Goal: Task Accomplishment & Management: Manage account settings

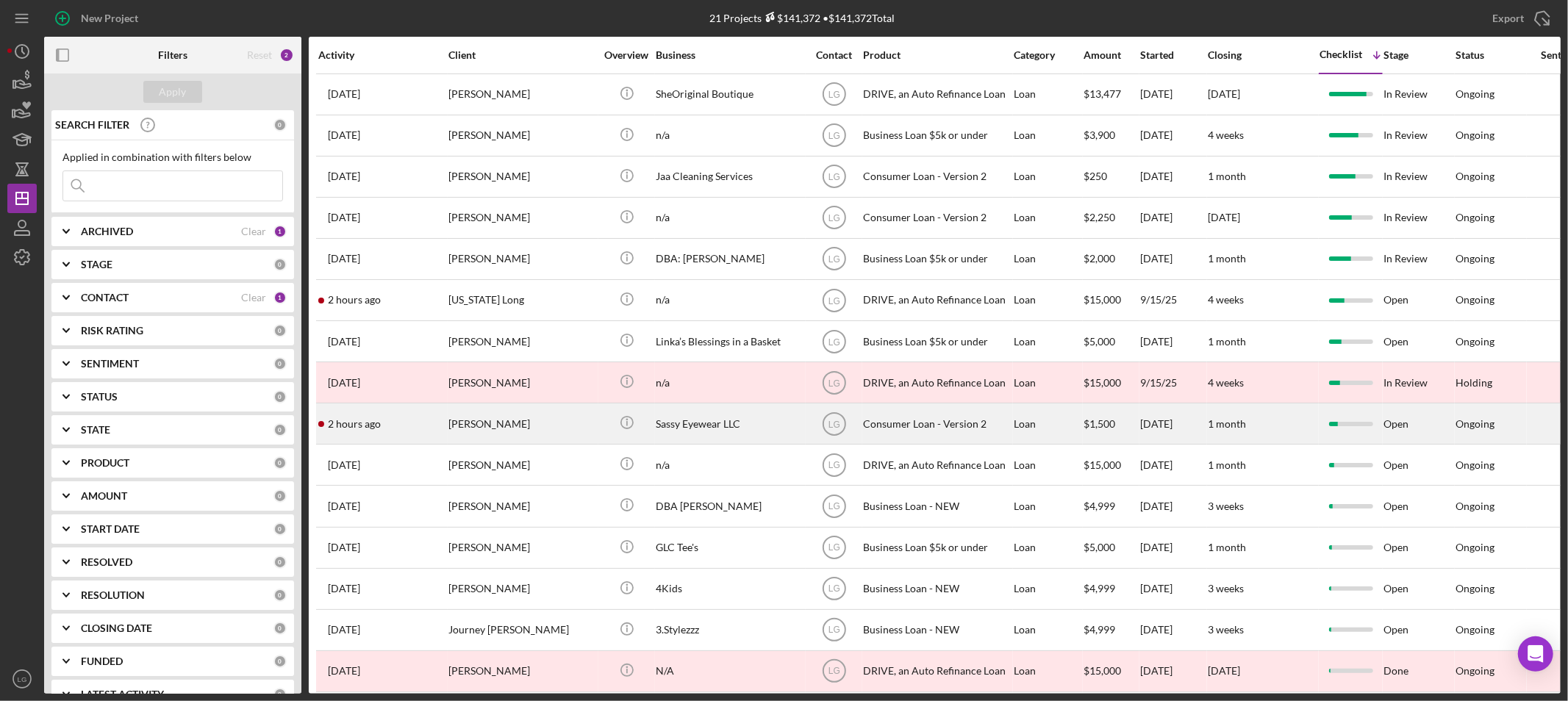
click at [466, 422] on div "[PERSON_NAME]" at bounding box center [522, 423] width 147 height 39
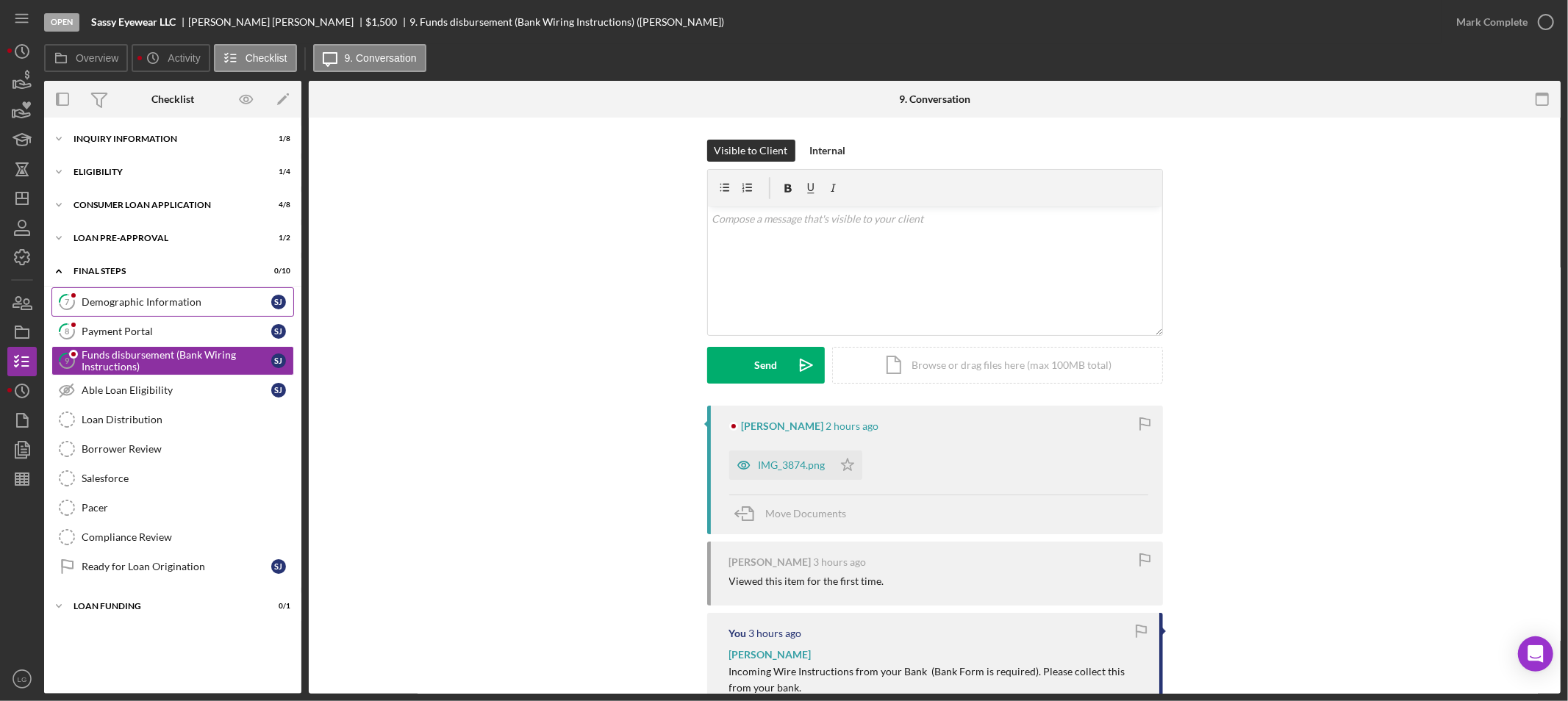
click at [162, 298] on div "Demographic Information" at bounding box center [177, 302] width 190 height 12
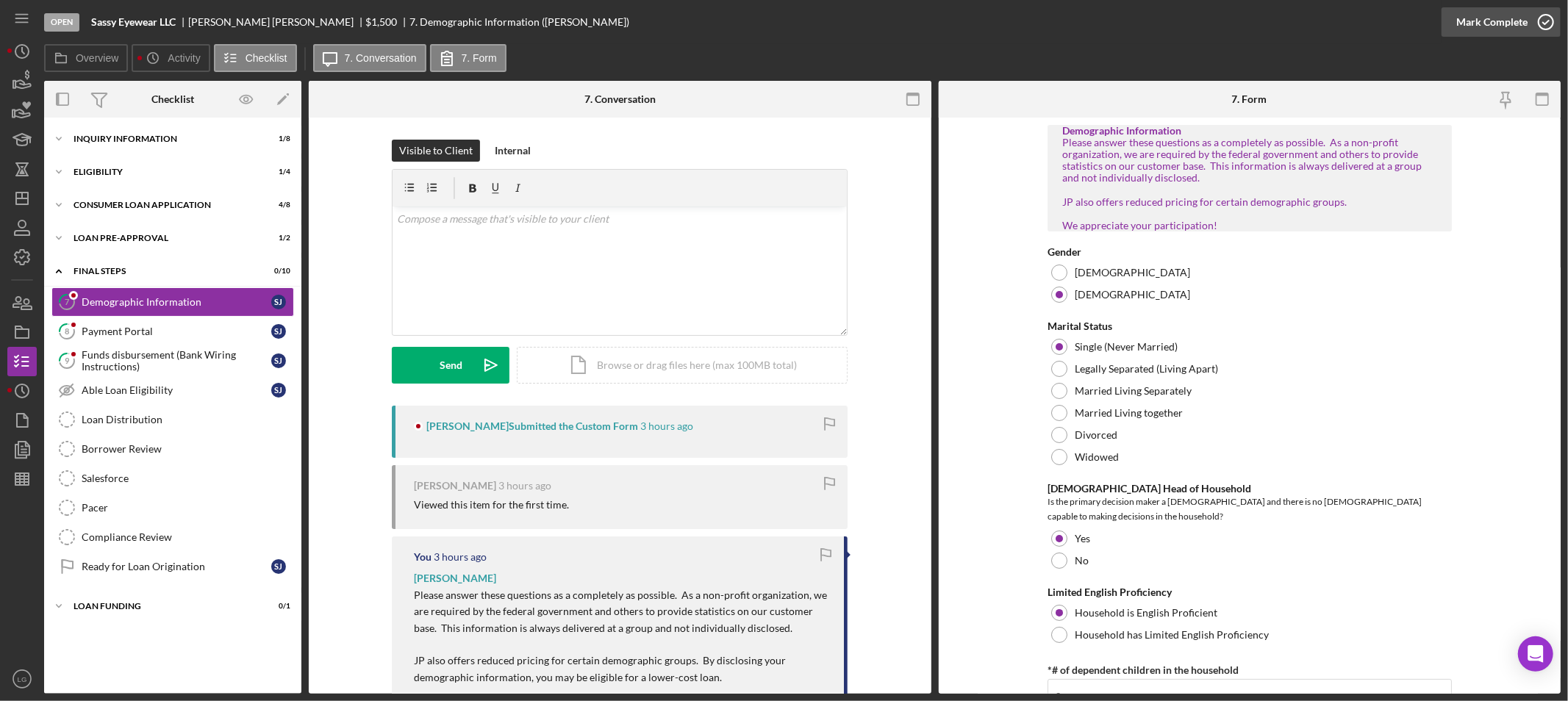
click at [1489, 32] on div "Mark Complete" at bounding box center [1492, 22] width 71 height 30
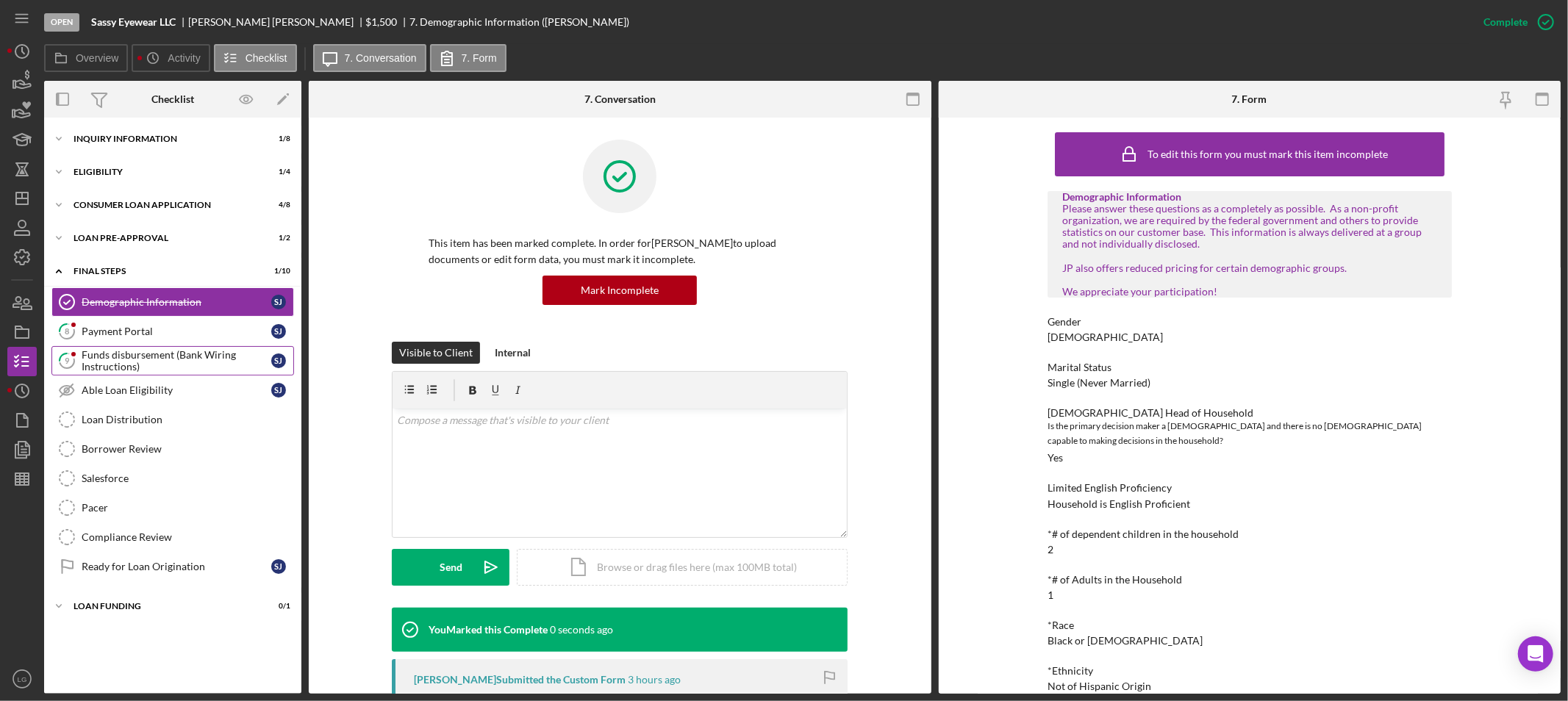
click at [131, 348] on link "9 Funds disbursement (Bank Wiring Instructions) [PERSON_NAME]" at bounding box center [172, 361] width 242 height 30
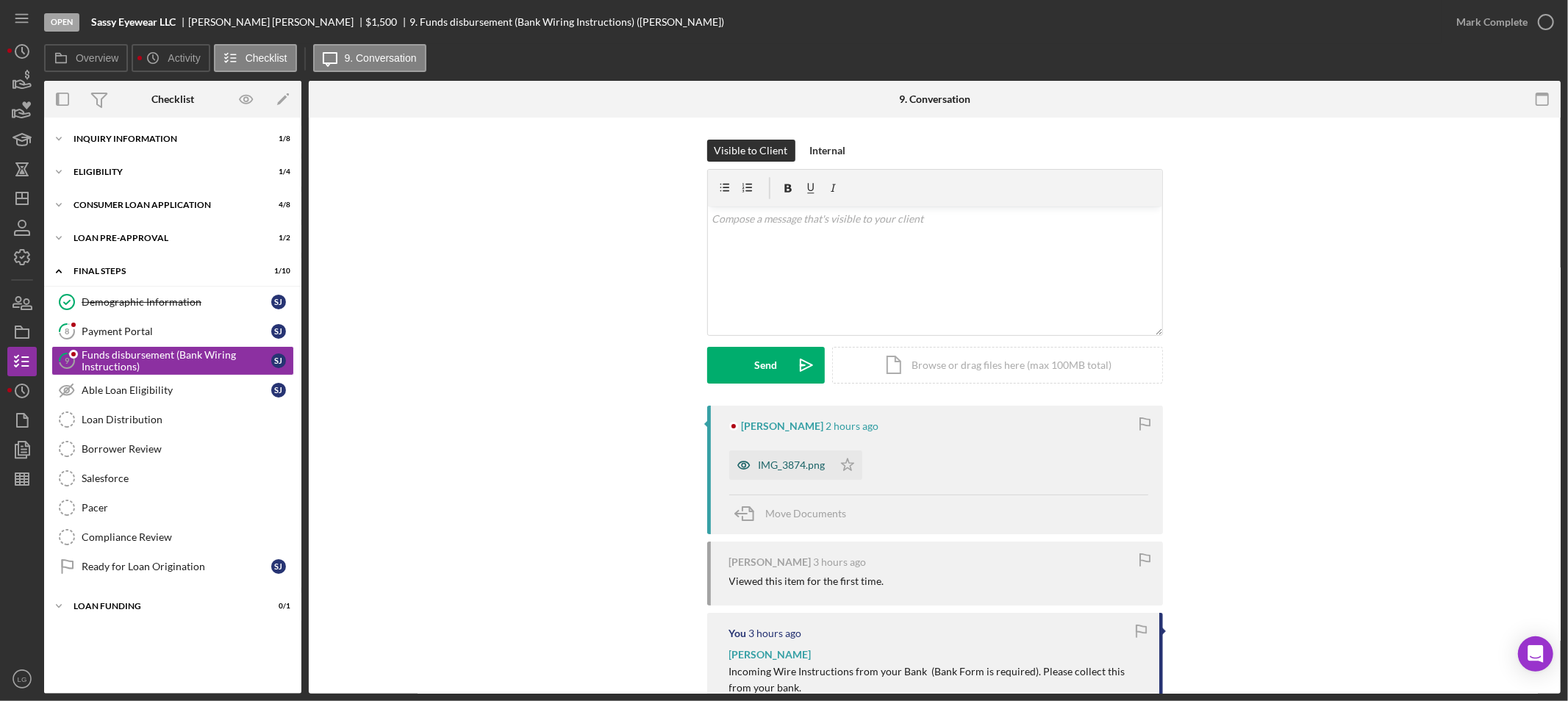
click at [769, 466] on div "IMG_3874.png" at bounding box center [792, 465] width 67 height 12
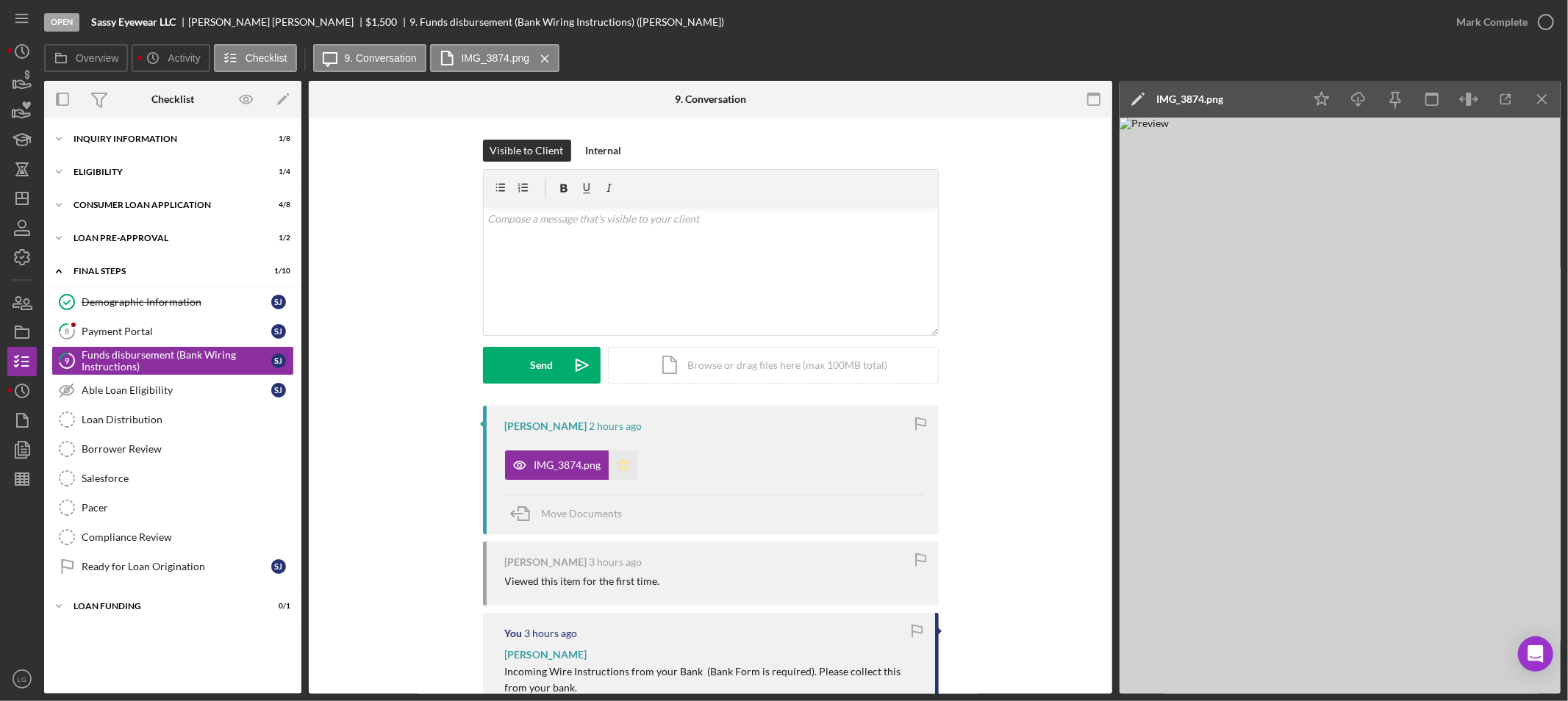
click at [629, 463] on icon "Icon/Star" at bounding box center [624, 465] width 30 height 30
click at [98, 325] on link "8 Payment Portal [PERSON_NAME]" at bounding box center [172, 332] width 242 height 30
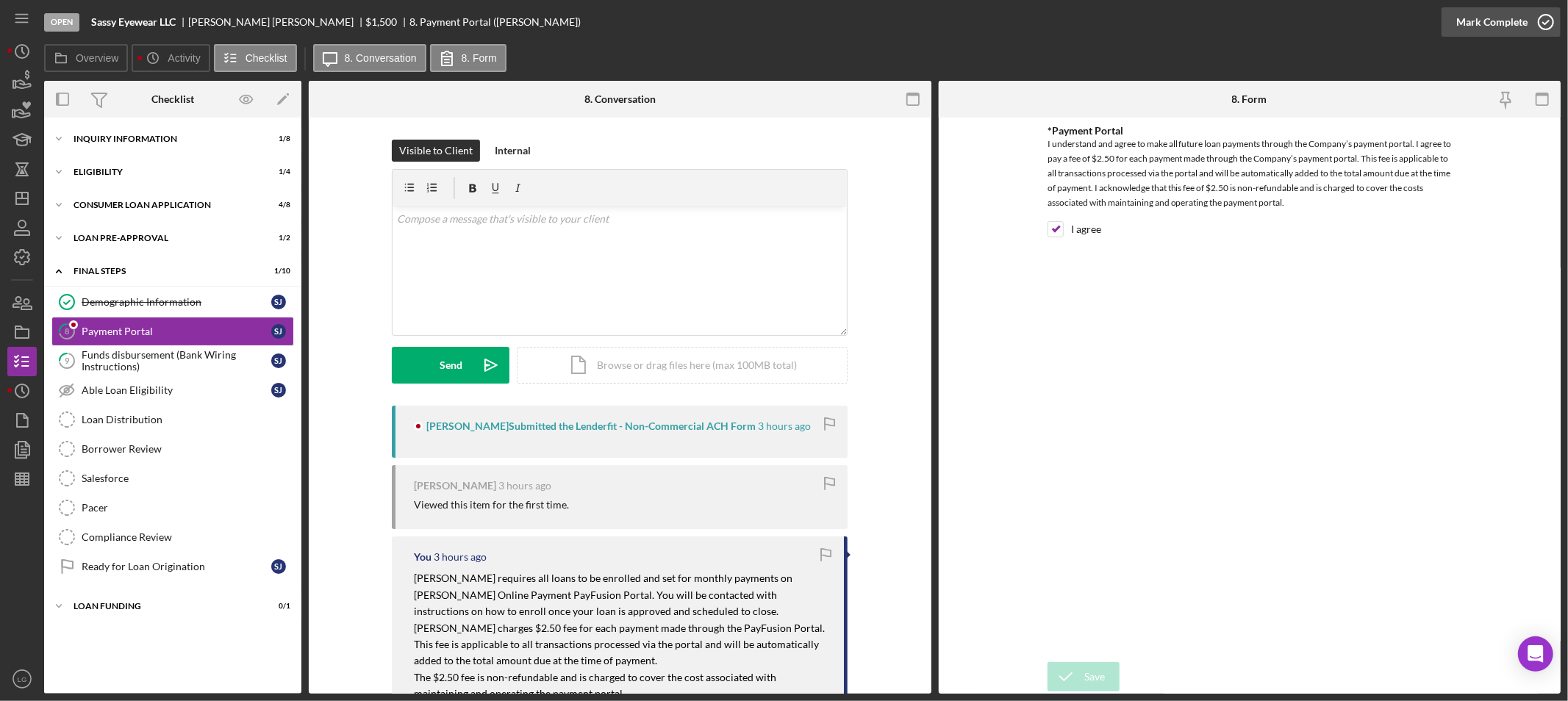
drag, startPoint x: 1514, startPoint y: 25, endPoint x: 1495, endPoint y: 35, distance: 21.5
click at [1511, 25] on div "Mark Complete" at bounding box center [1492, 22] width 71 height 30
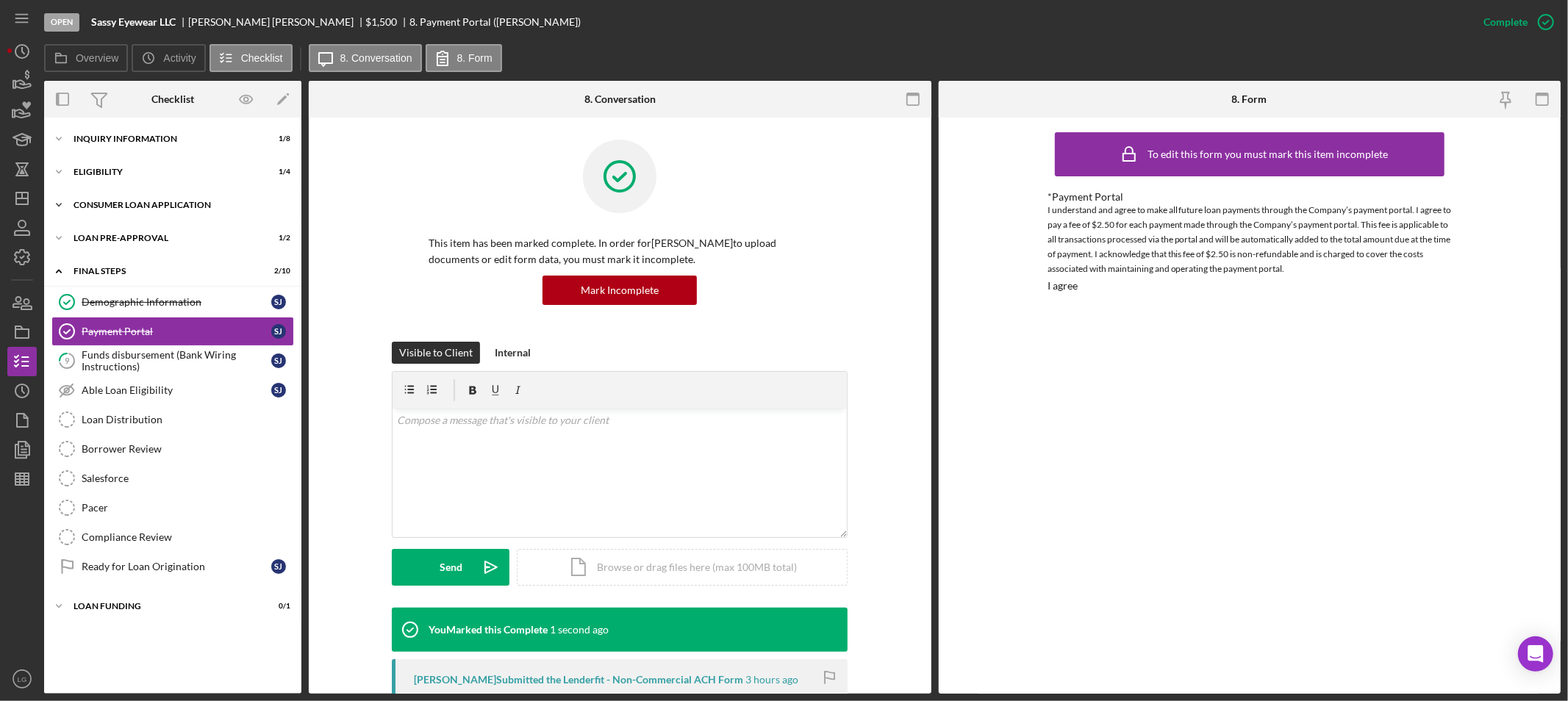
click at [199, 200] on div "Consumer Loan Application" at bounding box center [178, 205] width 210 height 9
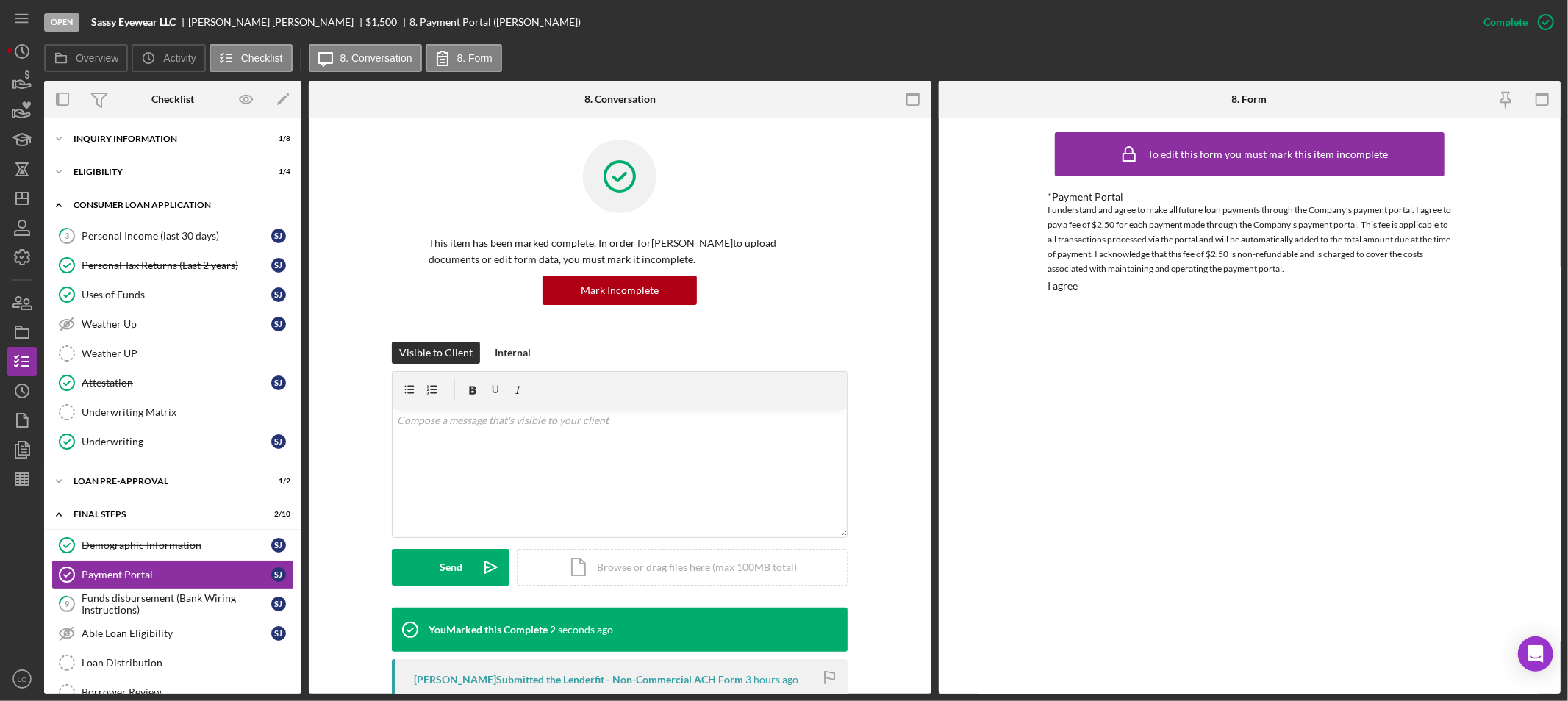
click at [100, 220] on div "Icon/Expander Consumer Loan Application 4 / 8" at bounding box center [172, 205] width 257 height 31
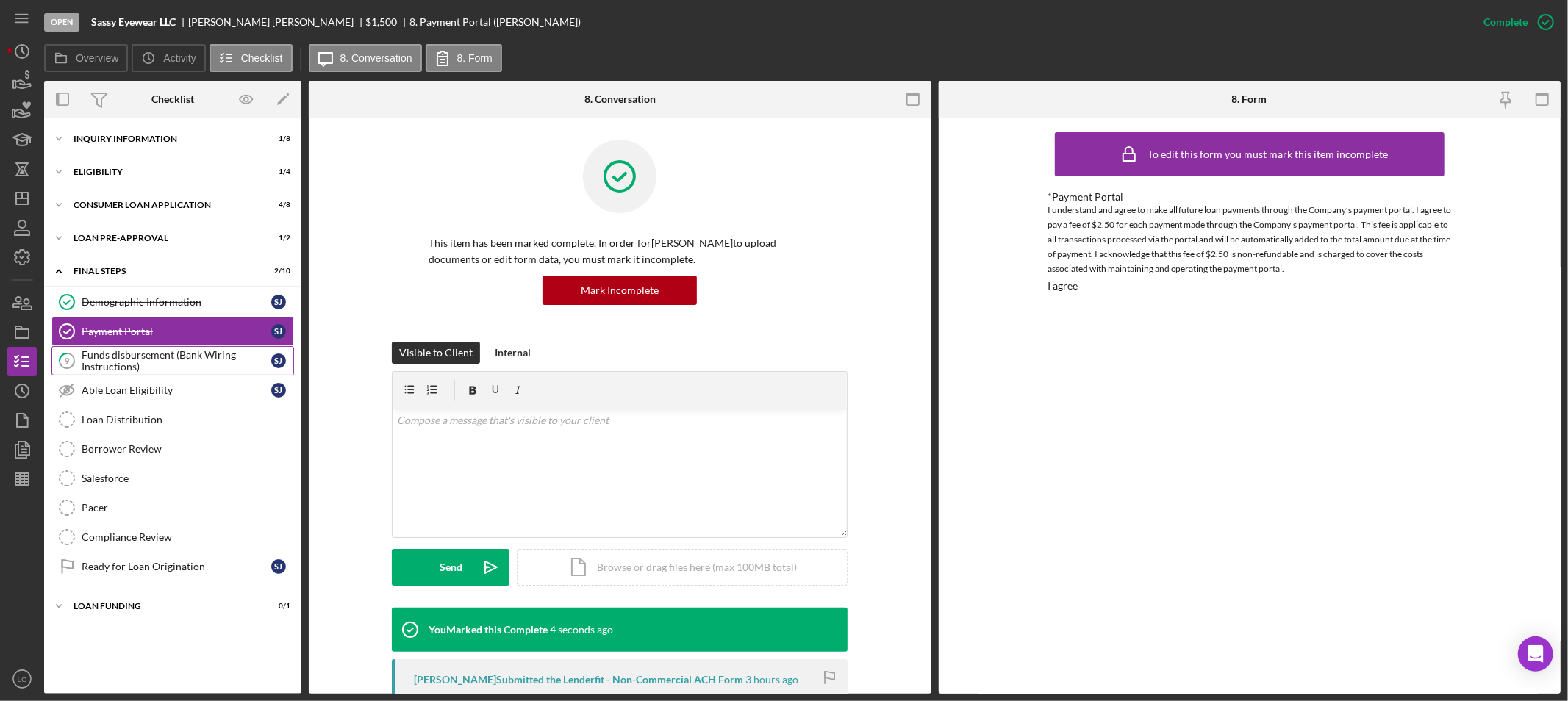
click at [115, 349] on div "Funds disbursement (Bank Wiring Instructions)" at bounding box center [177, 360] width 190 height 24
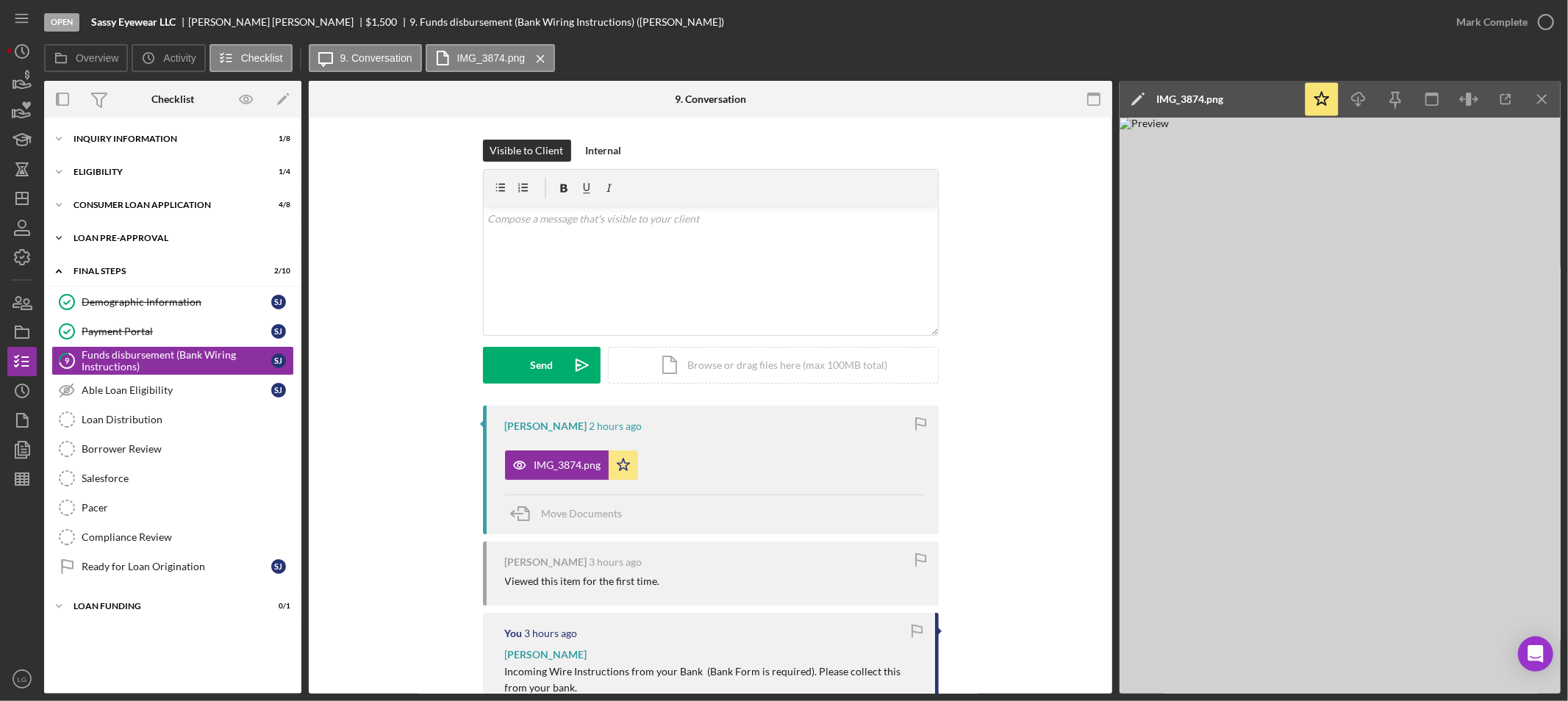
click at [156, 239] on div "Loan Pre-Approval" at bounding box center [178, 238] width 210 height 9
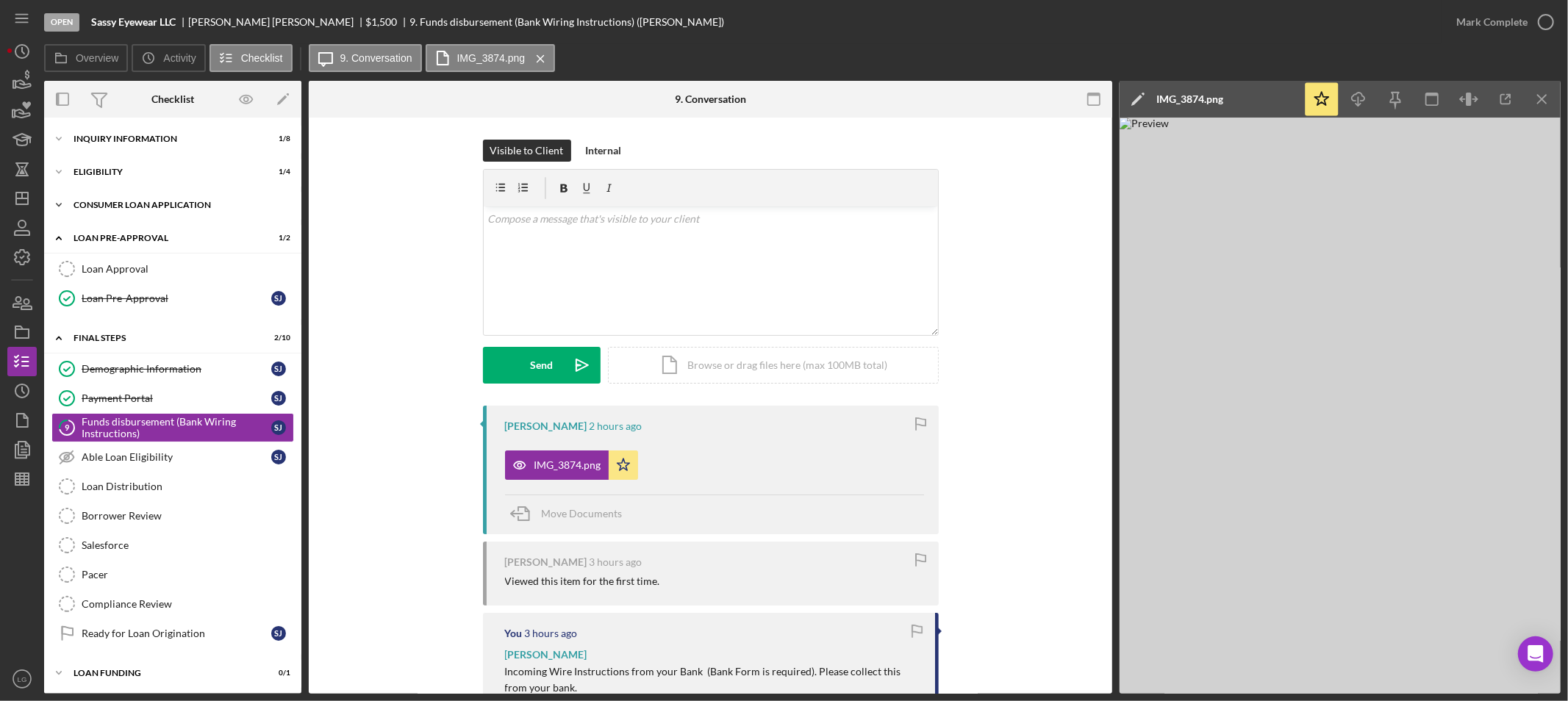
click at [162, 209] on div "Consumer Loan Application" at bounding box center [178, 205] width 210 height 9
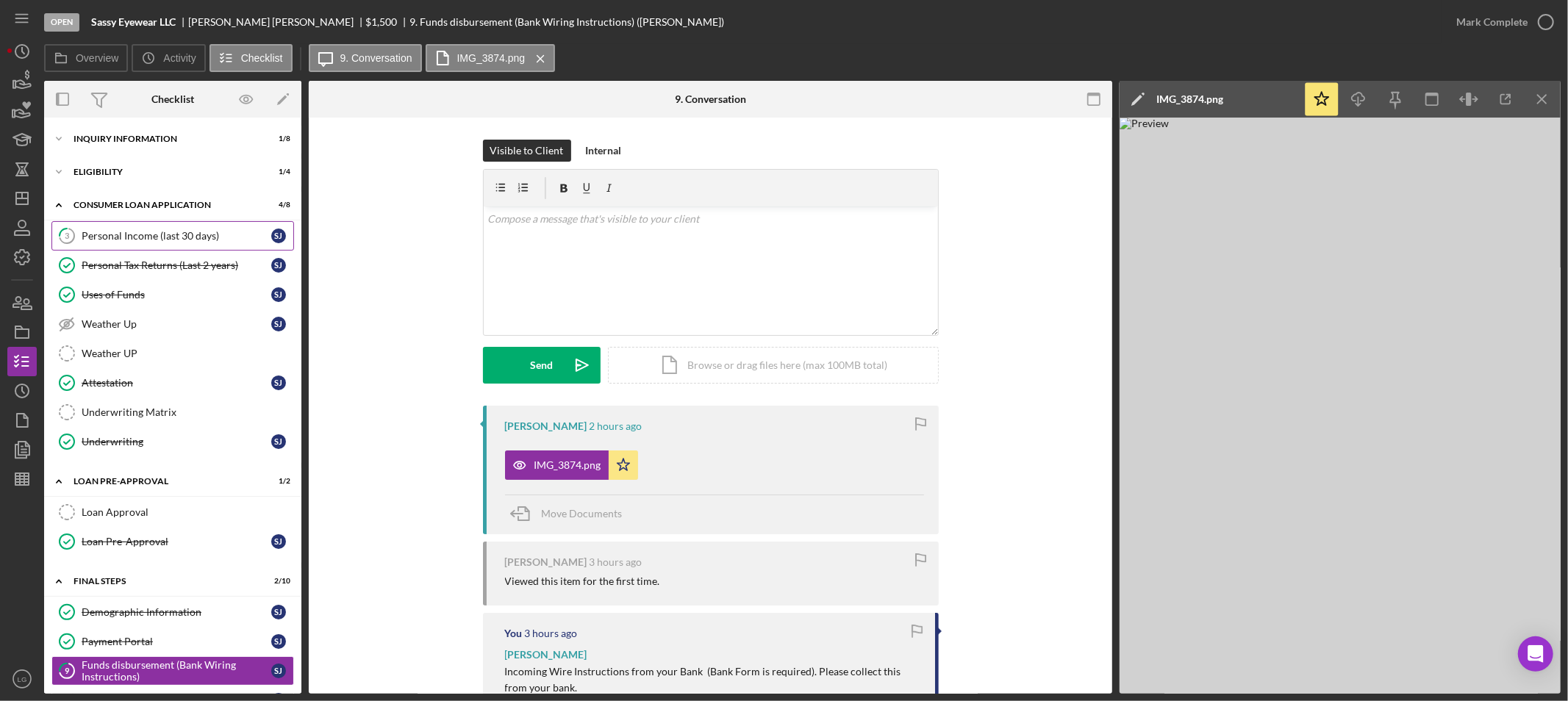
click at [147, 237] on div "Personal Income (last 30 days)" at bounding box center [177, 236] width 190 height 12
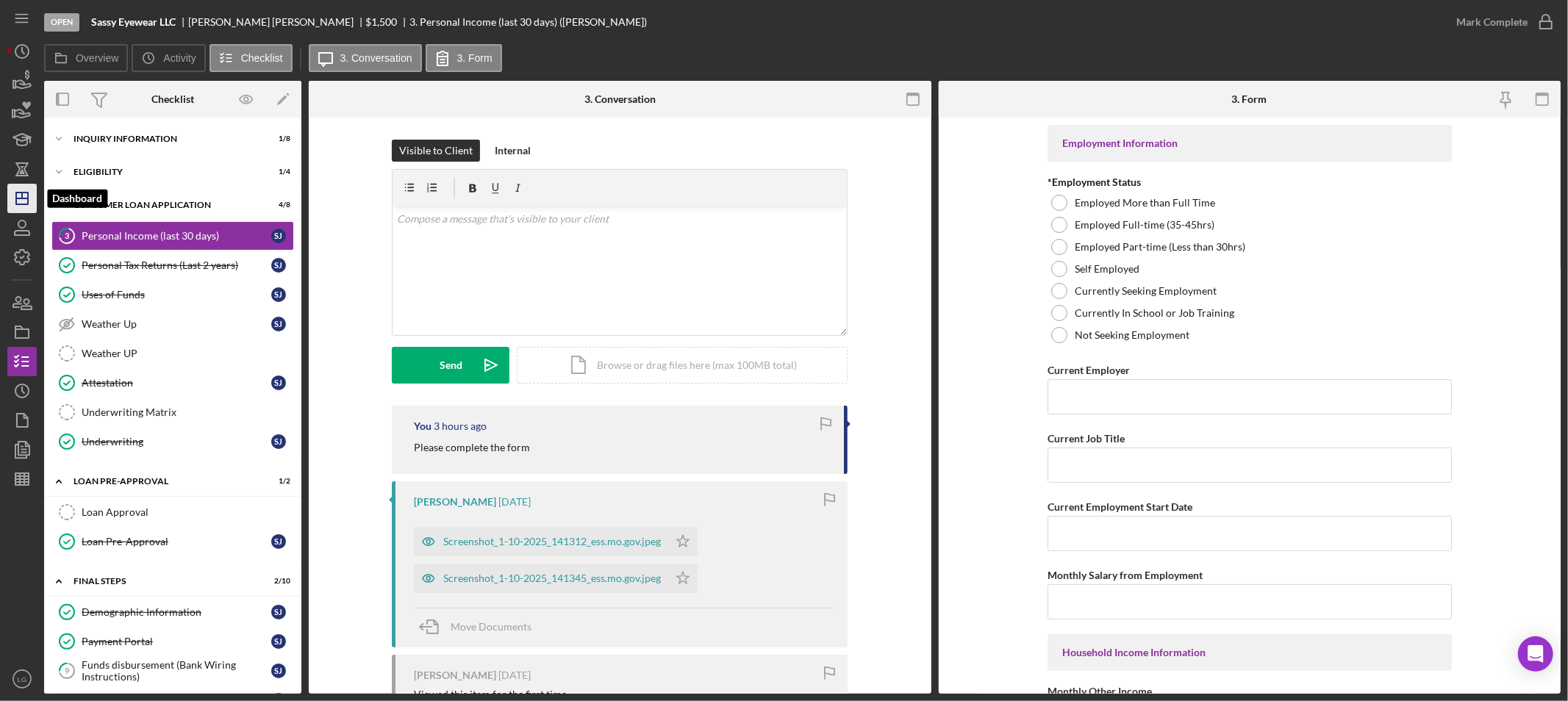
click at [16, 200] on polygon "button" at bounding box center [22, 199] width 12 height 12
